Goal: Transaction & Acquisition: Purchase product/service

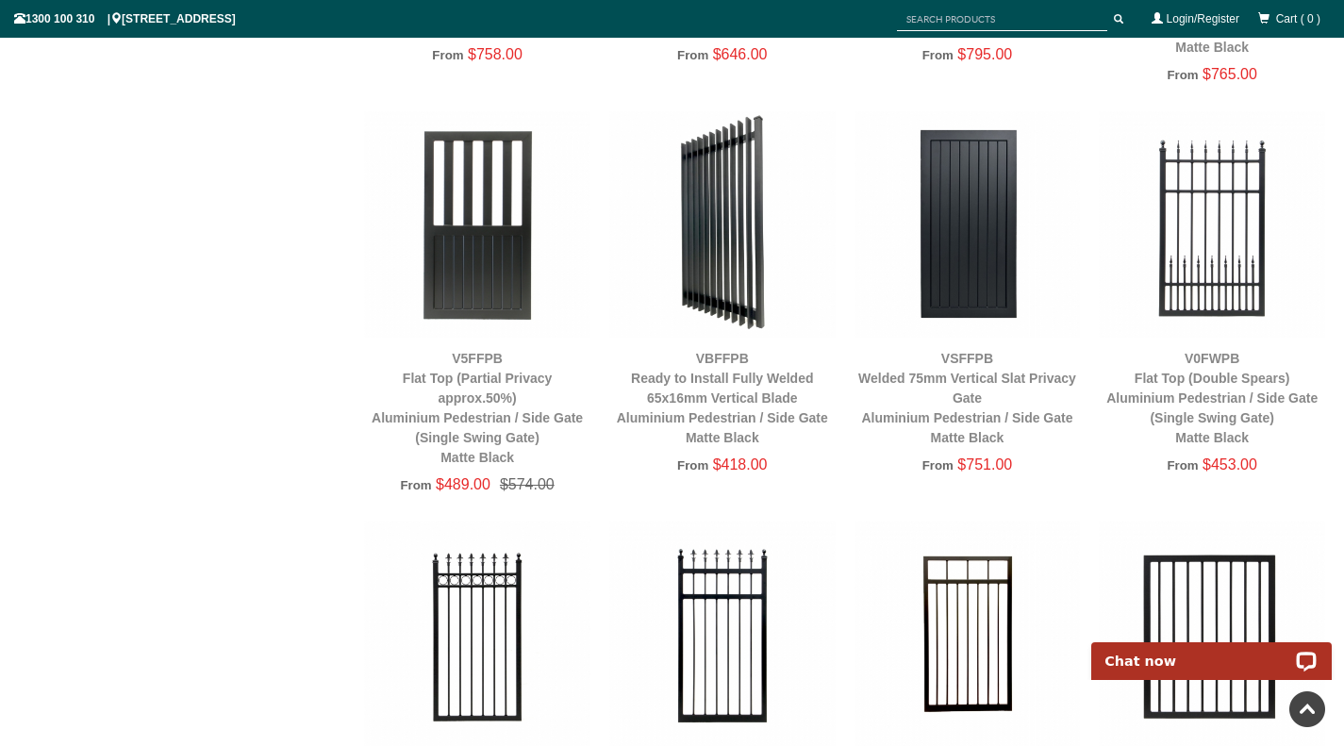
scroll to position [2311, 0]
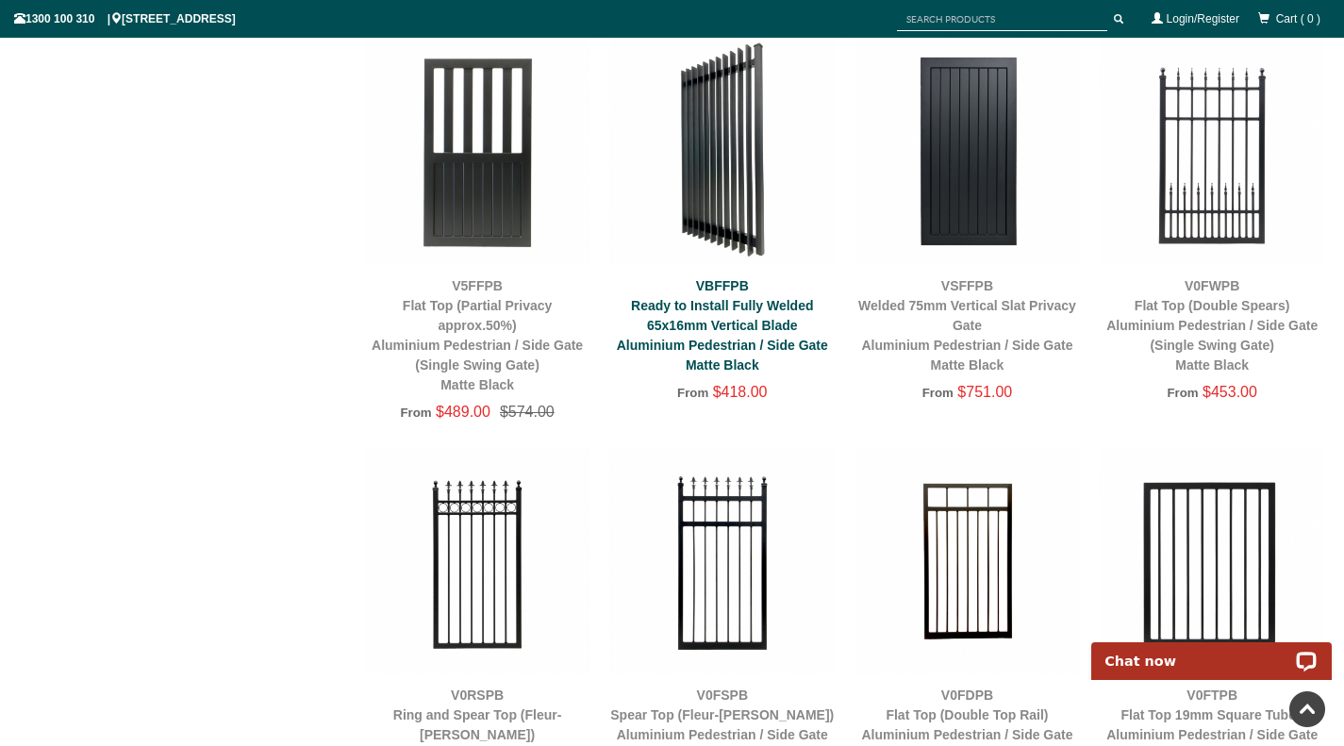
click at [786, 348] on link "VBFFPB Ready to Install Fully Welded 65x16mm Vertical Blade Aluminium Pedestria…" at bounding box center [722, 325] width 211 height 94
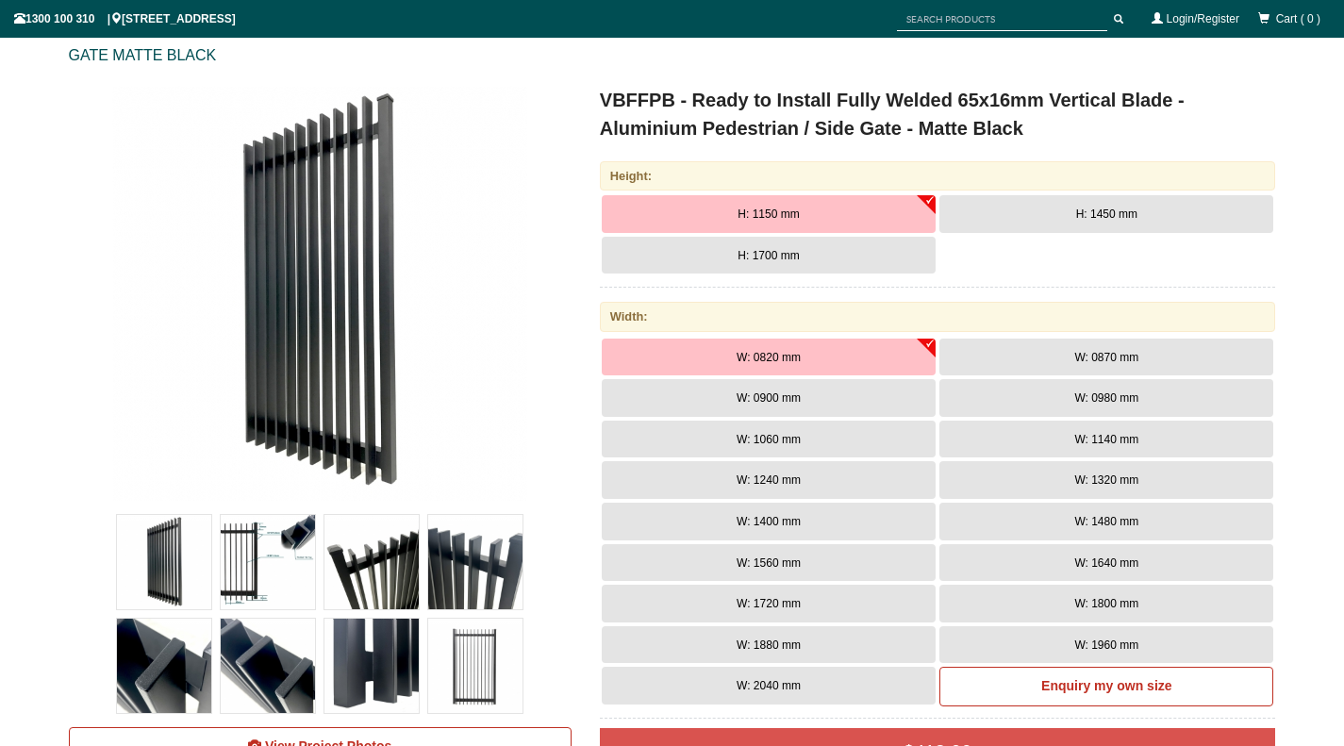
click at [766, 443] on span "W: 1060 mm" at bounding box center [769, 439] width 64 height 13
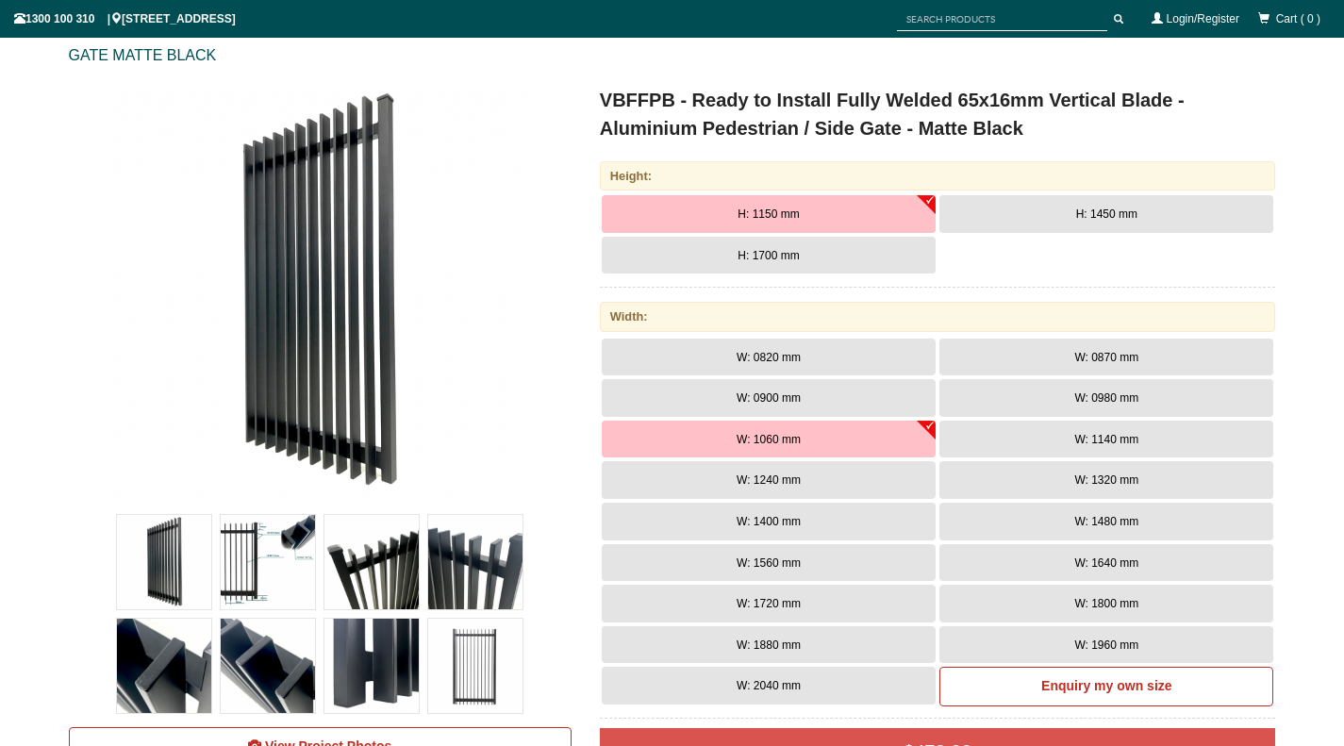
click at [781, 401] on span "W: 0900 mm" at bounding box center [769, 398] width 64 height 13
